Goal: Information Seeking & Learning: Learn about a topic

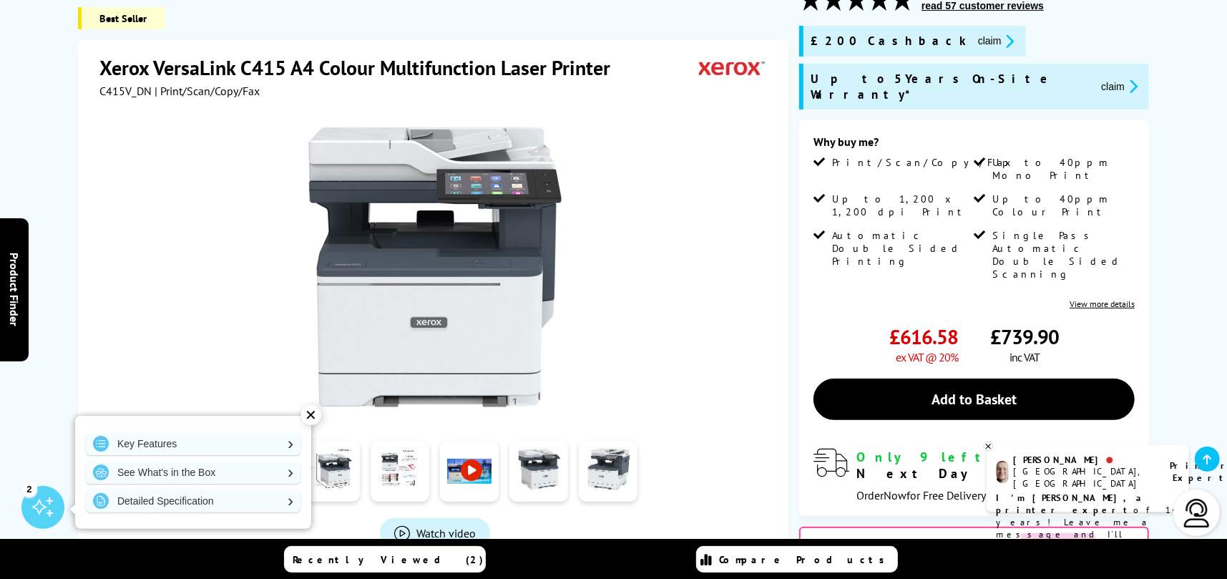
scroll to position [358, 0]
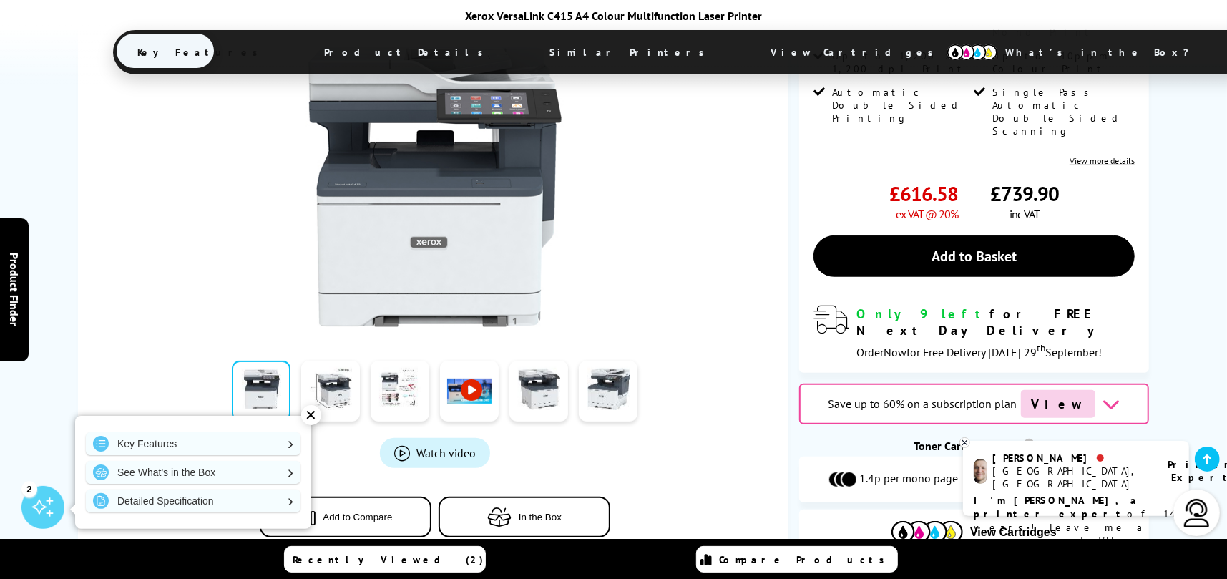
click at [472, 361] on link at bounding box center [469, 391] width 59 height 61
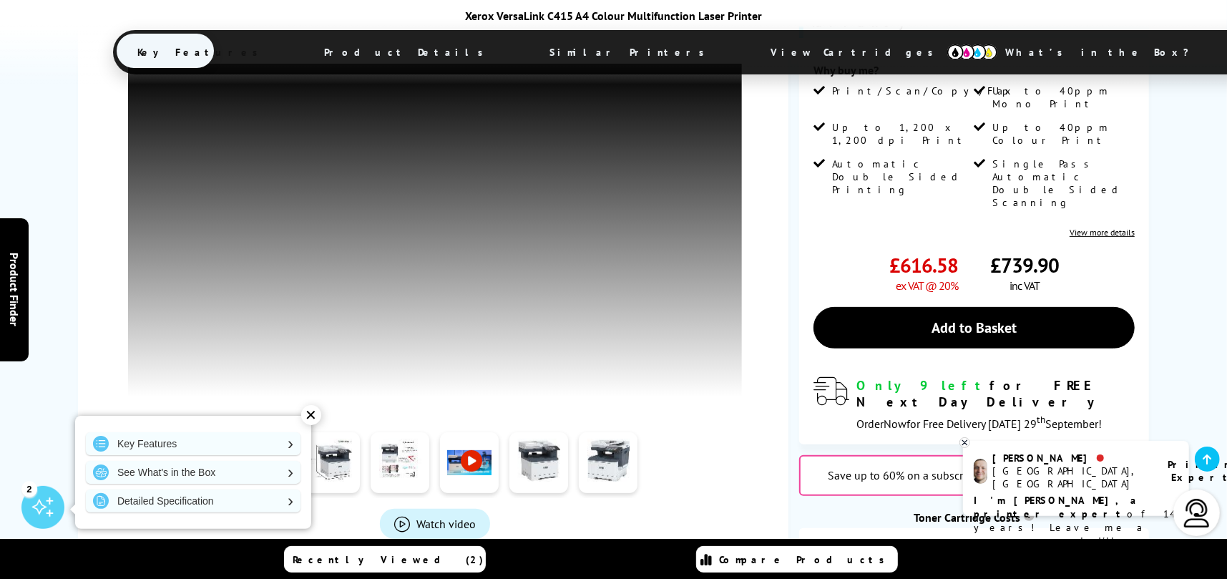
scroll to position [286, 0]
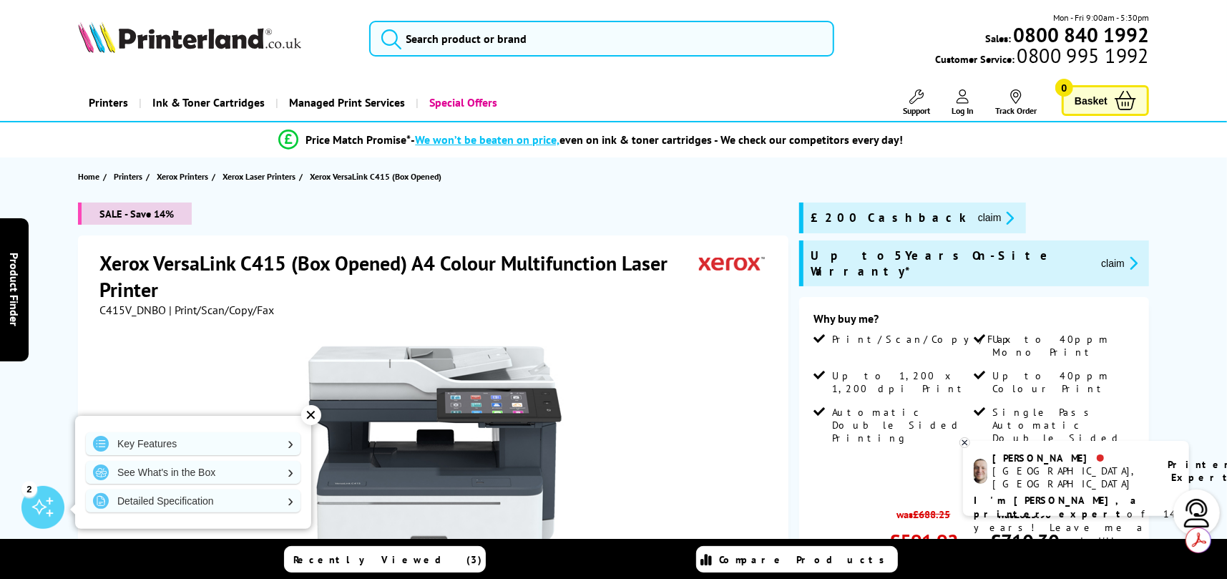
click at [974, 217] on button "claim" at bounding box center [996, 218] width 45 height 16
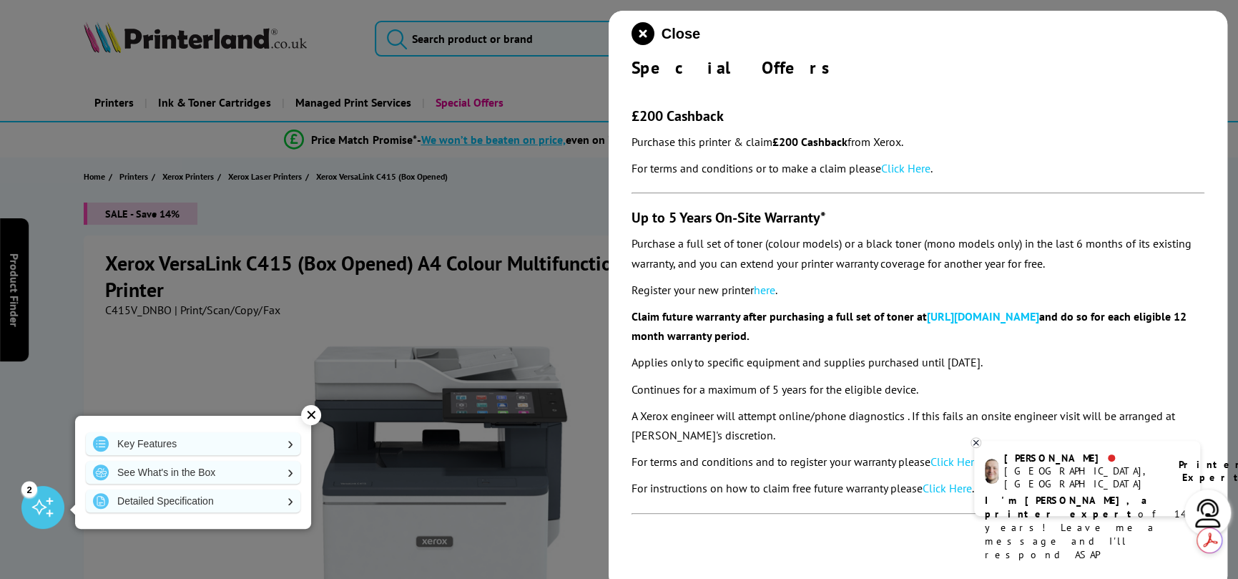
click at [911, 165] on link "Click Here" at bounding box center [905, 168] width 49 height 14
click at [647, 32] on icon "close modal" at bounding box center [643, 33] width 23 height 23
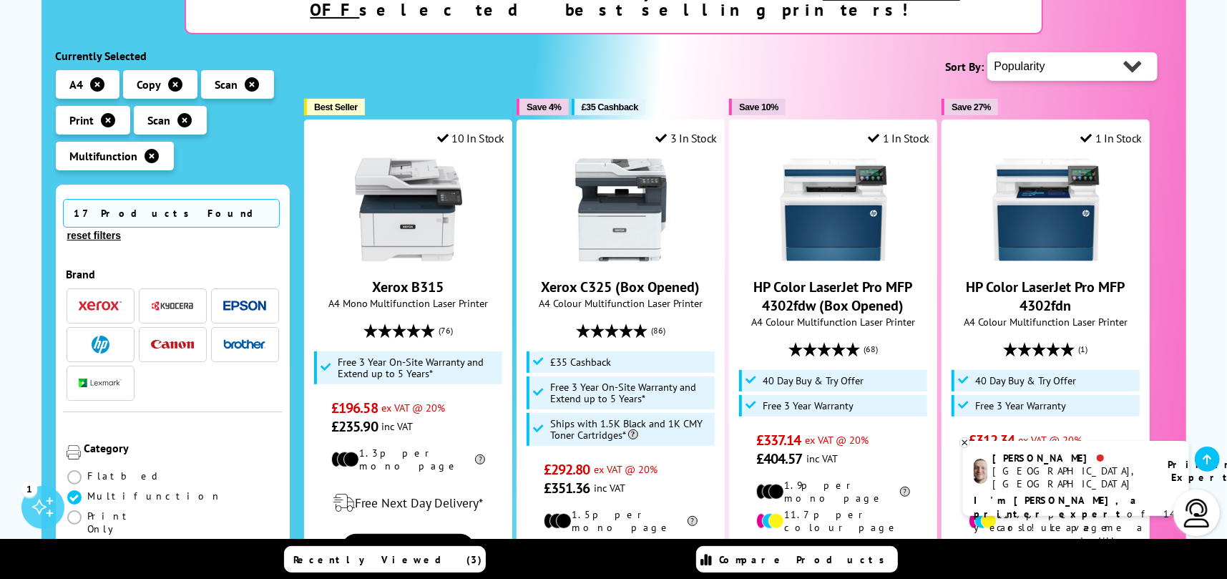
scroll to position [286, 0]
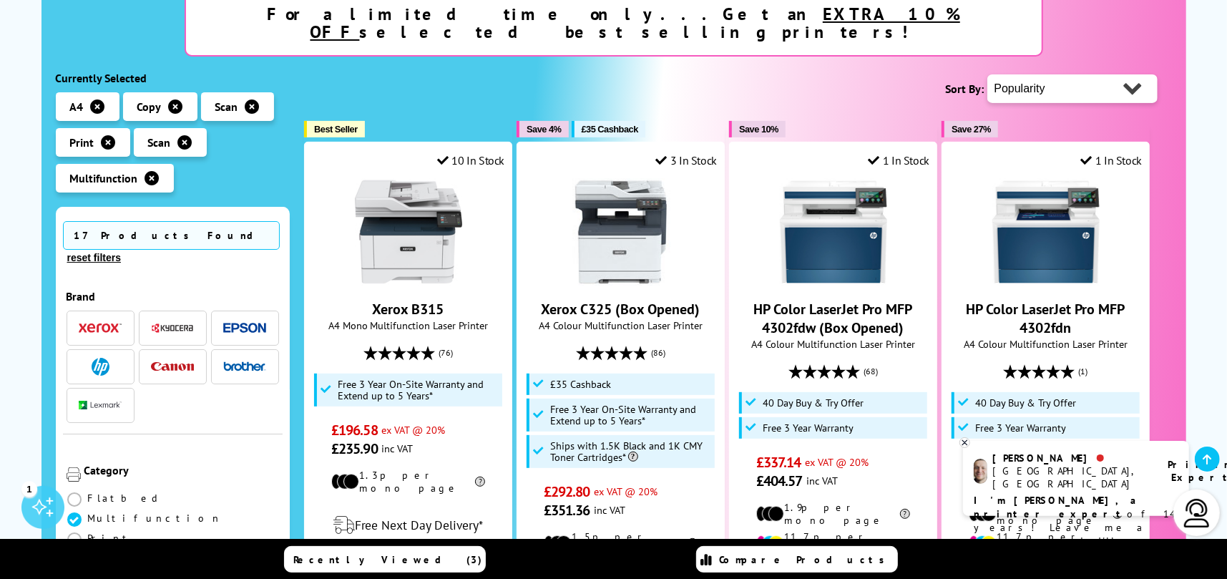
click at [101, 323] on img "button" at bounding box center [100, 328] width 43 height 10
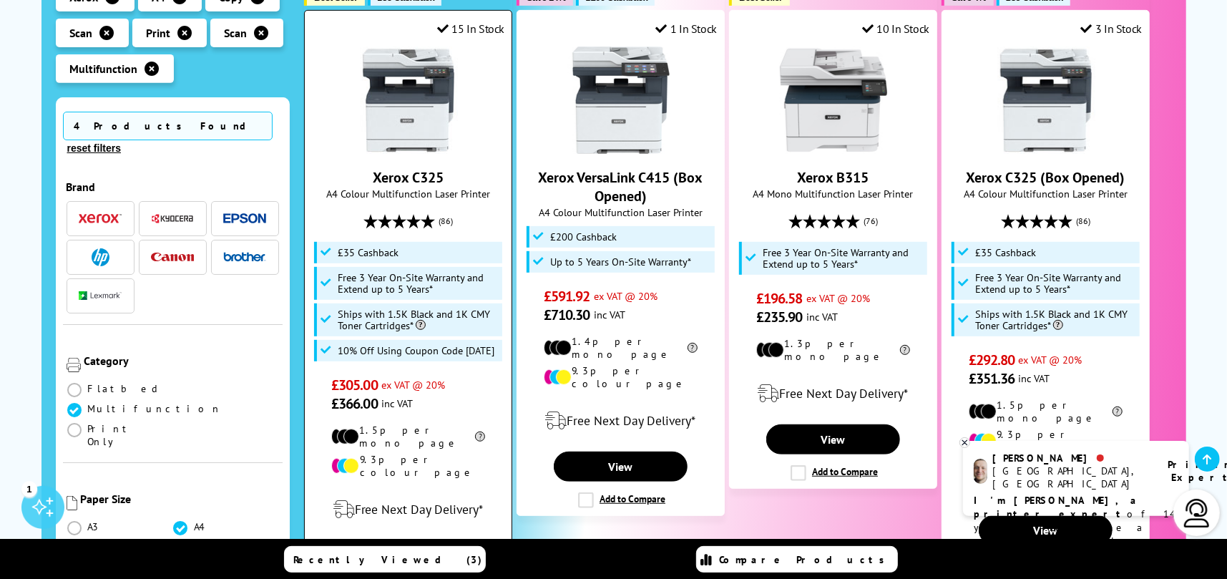
scroll to position [429, 0]
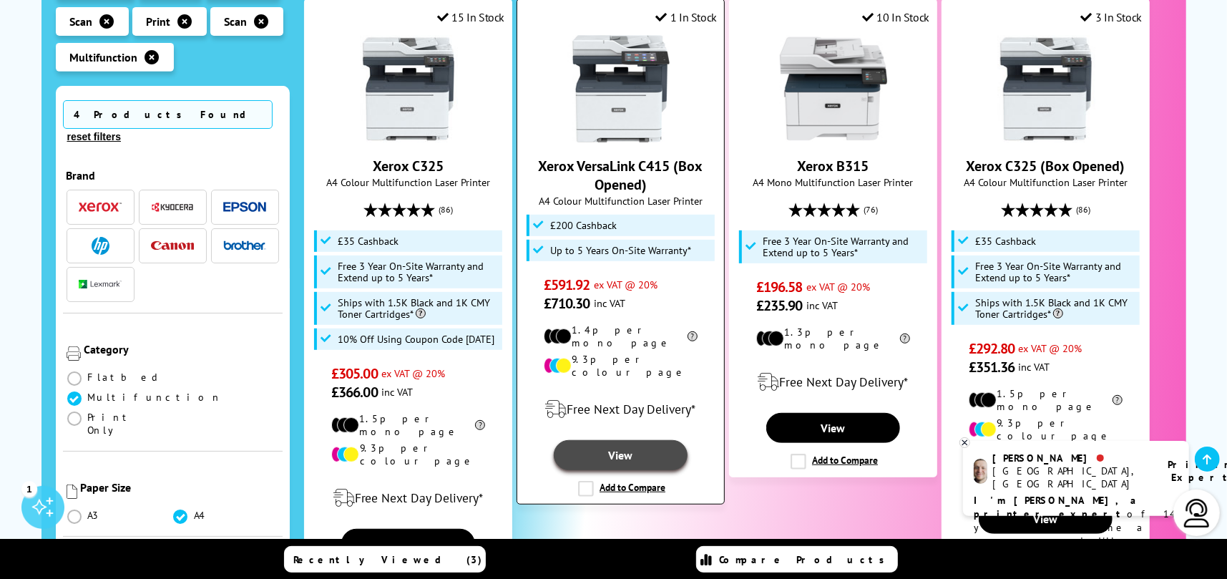
click at [617, 440] on link "View" at bounding box center [620, 455] width 133 height 30
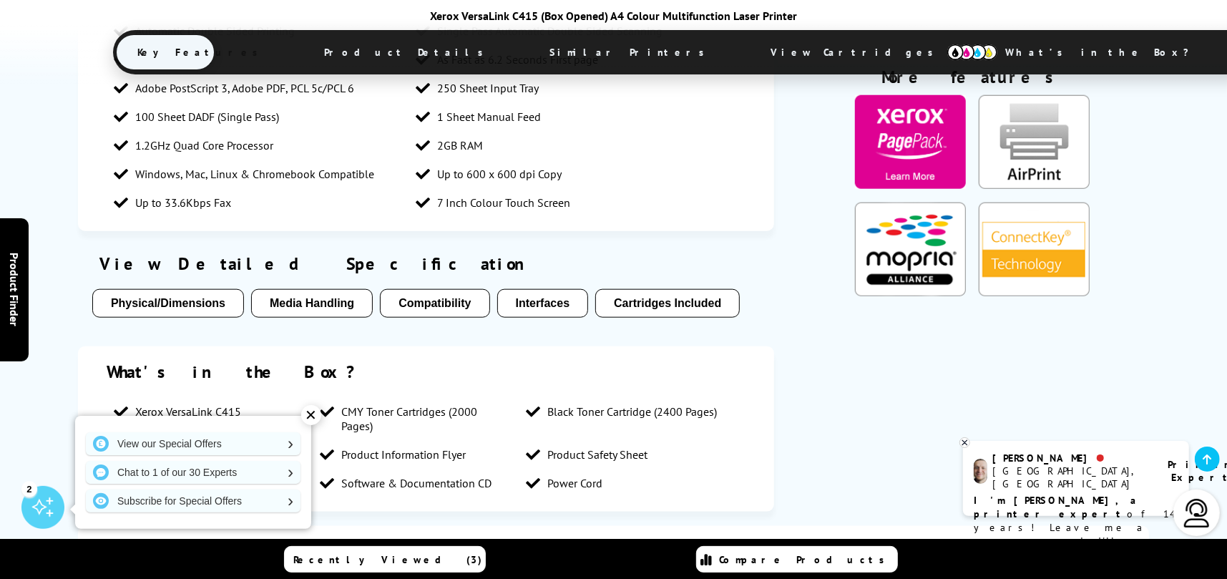
scroll to position [1002, 0]
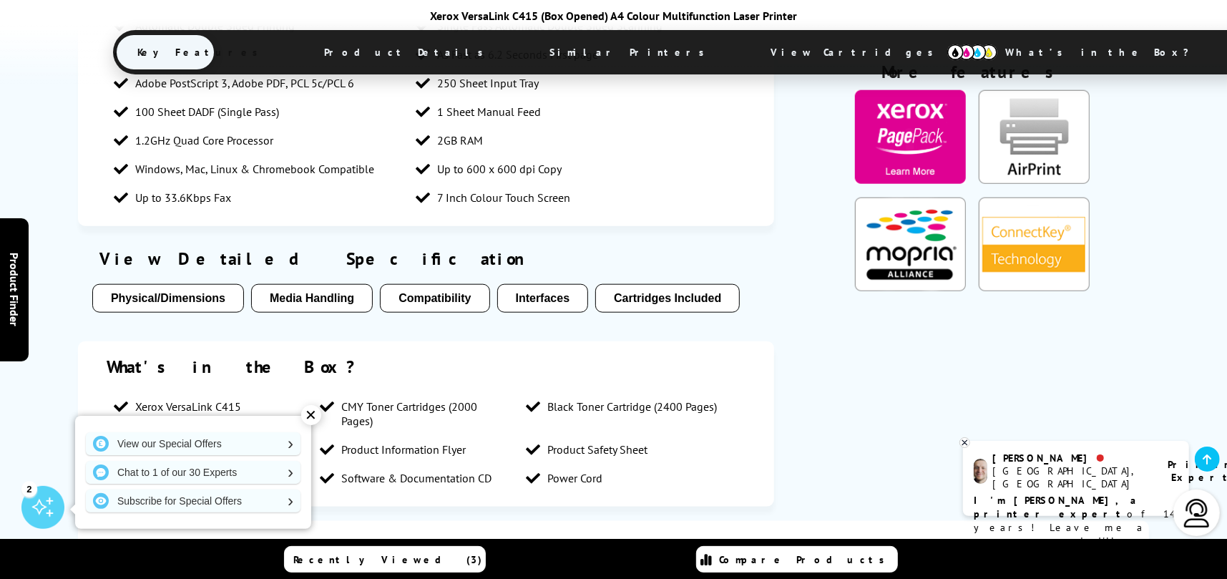
click at [177, 296] on button "Physical/Dimensions" at bounding box center [168, 298] width 152 height 29
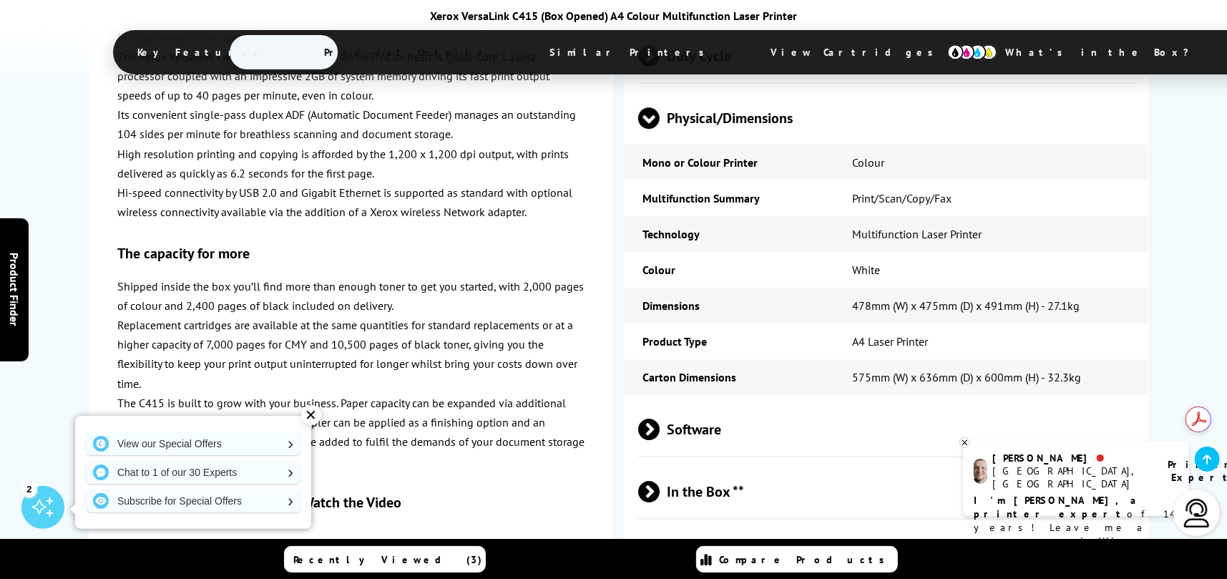
scroll to position [0, 0]
click at [315, 409] on div "✕" at bounding box center [311, 415] width 20 height 20
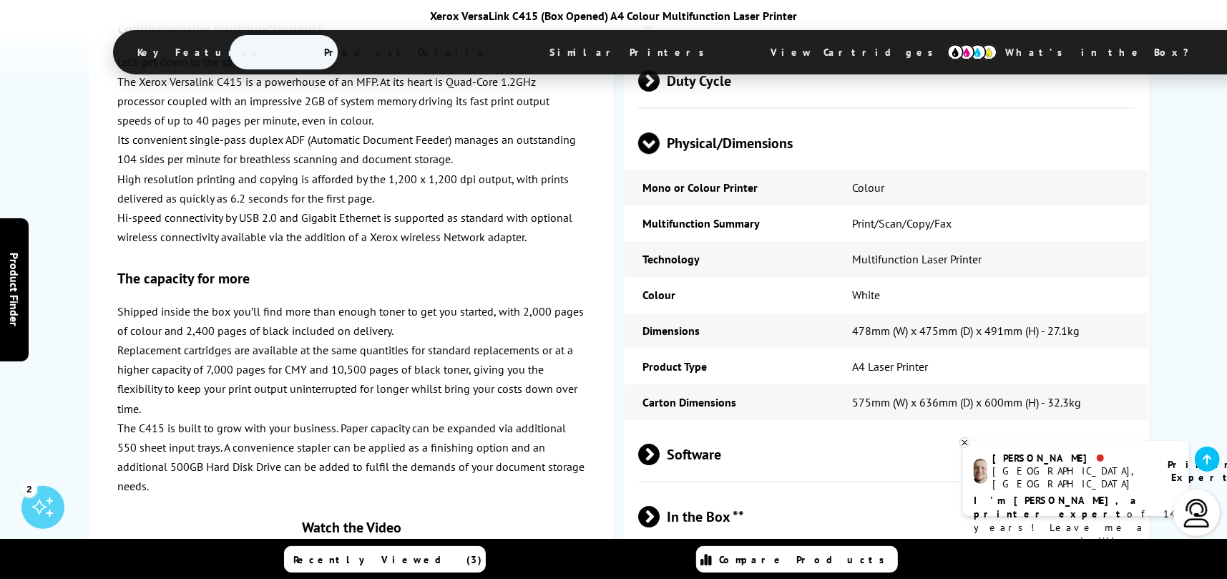
scroll to position [2968, 0]
